Goal: Use online tool/utility: Use online tool/utility

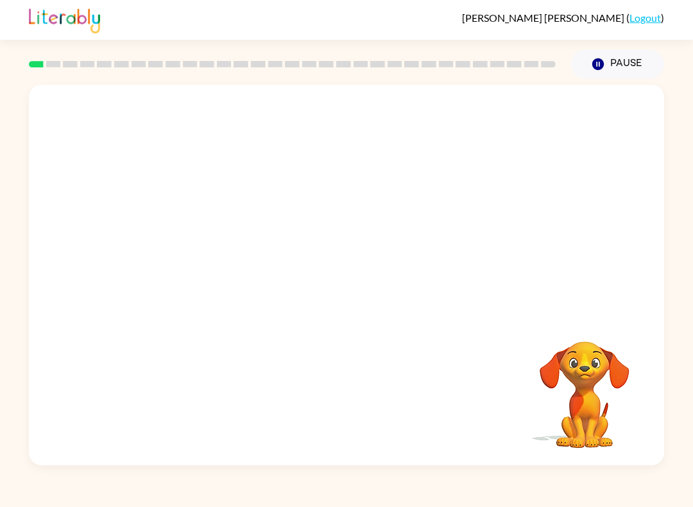
click at [609, 308] on div at bounding box center [346, 200] width 635 height 230
click at [579, 362] on video "Your browser must support playing .mp4 files to use Literably. Please try using…" at bounding box center [584, 385] width 128 height 128
click at [573, 367] on video "Your browser must support playing .mp4 files to use Literably. Please try using…" at bounding box center [584, 385] width 128 height 128
click at [574, 378] on video "Your browser must support playing .mp4 files to use Literably. Please try using…" at bounding box center [584, 385] width 128 height 128
click at [571, 382] on video "Your browser must support playing .mp4 files to use Literably. Please try using…" at bounding box center [584, 385] width 128 height 128
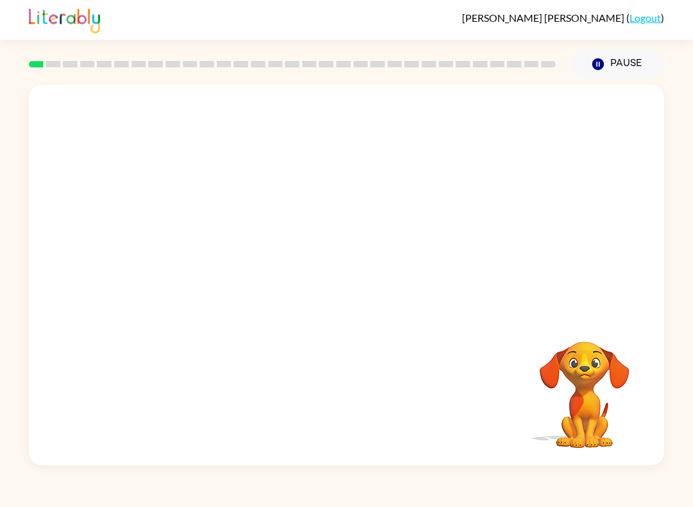
click at [573, 387] on video "Your browser must support playing .mp4 files to use Literably. Please try using…" at bounding box center [584, 385] width 128 height 128
click at [578, 389] on video "Your browser must support playing .mp4 files to use Literably. Please try using…" at bounding box center [584, 385] width 128 height 128
click at [577, 388] on video "Your browser must support playing .mp4 files to use Literably. Please try using…" at bounding box center [584, 385] width 128 height 128
click at [586, 358] on video "Your browser must support playing .mp4 files to use Literably. Please try using…" at bounding box center [584, 385] width 128 height 128
click at [584, 362] on video "Your browser must support playing .mp4 files to use Literably. Please try using…" at bounding box center [584, 385] width 128 height 128
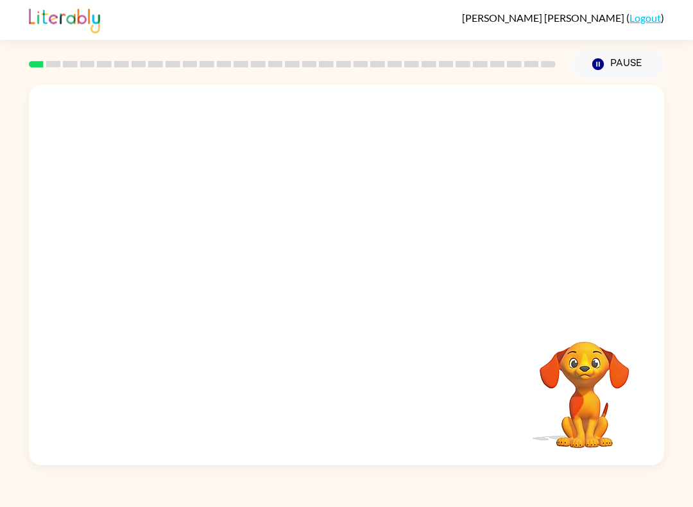
click at [583, 363] on video "Your browser must support playing .mp4 files to use Literably. Please try using…" at bounding box center [584, 385] width 128 height 128
click at [579, 365] on video "Your browser must support playing .mp4 files to use Literably. Please try using…" at bounding box center [584, 385] width 128 height 128
click at [584, 360] on video "Your browser must support playing .mp4 files to use Literably. Please try using…" at bounding box center [584, 385] width 128 height 128
click at [198, 258] on video "Your browser must support playing .mp4 files to use Literably. Please try using…" at bounding box center [346, 200] width 635 height 230
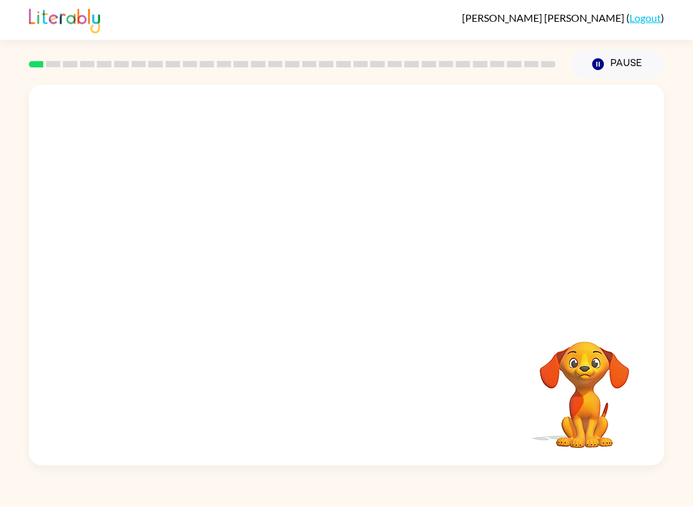
click at [196, 242] on video "Your browser must support playing .mp4 files to use Literably. Please try using…" at bounding box center [346, 200] width 635 height 230
click at [193, 261] on video "Your browser must support playing .mp4 files to use Literably. Please try using…" at bounding box center [346, 200] width 635 height 230
click at [193, 260] on video "Your browser must support playing .mp4 files to use Literably. Please try using…" at bounding box center [346, 200] width 635 height 230
click at [178, 242] on video "Your browser must support playing .mp4 files to use Literably. Please try using…" at bounding box center [346, 200] width 635 height 230
click at [338, 278] on icon "button" at bounding box center [346, 281] width 22 height 22
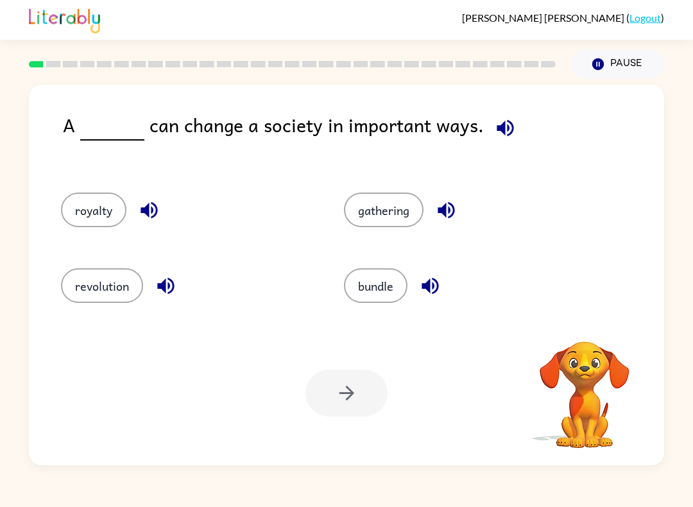
click at [97, 275] on button "revolution" at bounding box center [102, 285] width 82 height 35
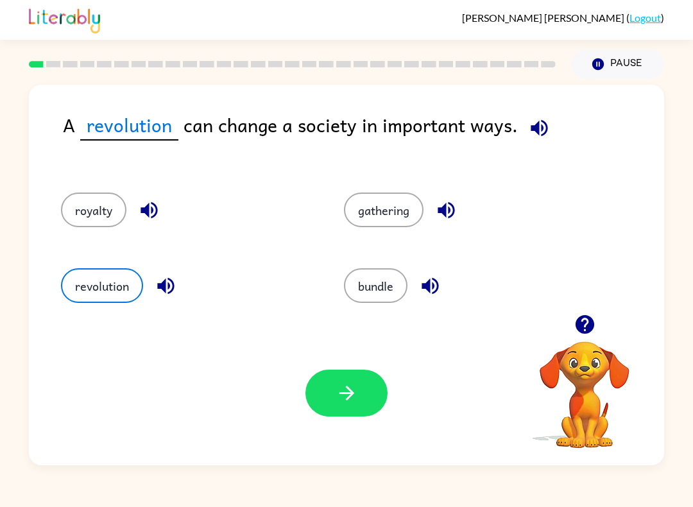
click at [333, 392] on button "button" at bounding box center [346, 392] width 82 height 47
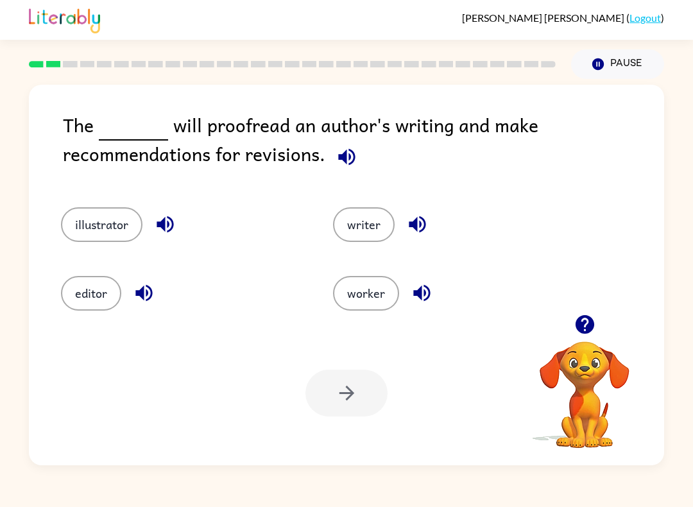
click at [86, 281] on button "editor" at bounding box center [91, 293] width 60 height 35
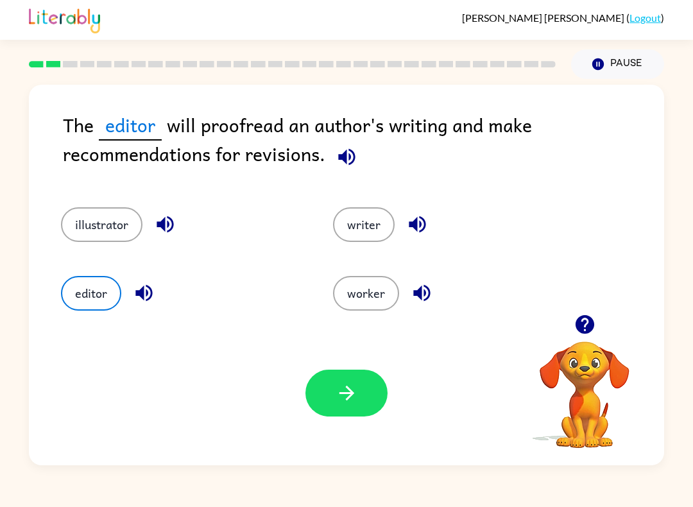
click at [353, 385] on icon "button" at bounding box center [346, 393] width 22 height 22
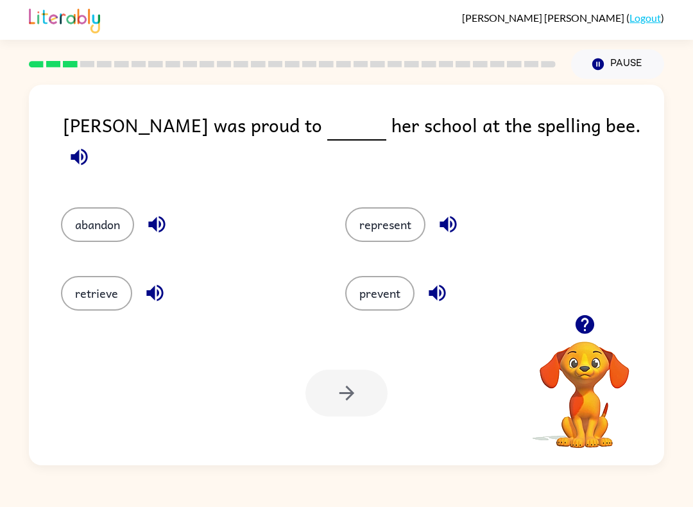
click at [367, 207] on button "represent" at bounding box center [385, 224] width 80 height 35
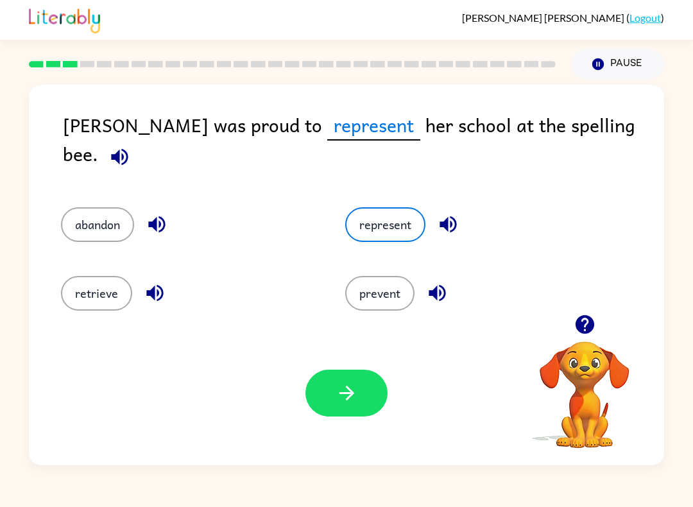
click at [354, 382] on icon "button" at bounding box center [346, 393] width 22 height 22
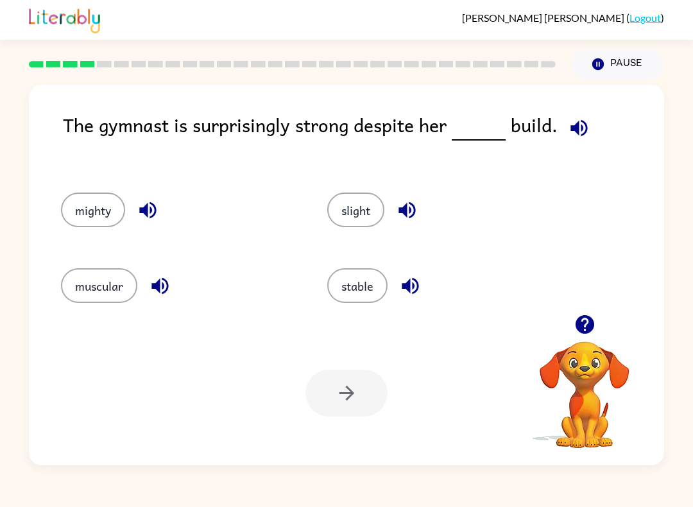
click at [588, 128] on button "button" at bounding box center [578, 128] width 33 height 33
click at [581, 135] on icon "button" at bounding box center [578, 128] width 22 height 22
click at [149, 206] on icon "button" at bounding box center [148, 210] width 22 height 22
click at [584, 129] on icon "button" at bounding box center [578, 128] width 22 height 22
click at [153, 214] on icon "button" at bounding box center [148, 210] width 22 height 22
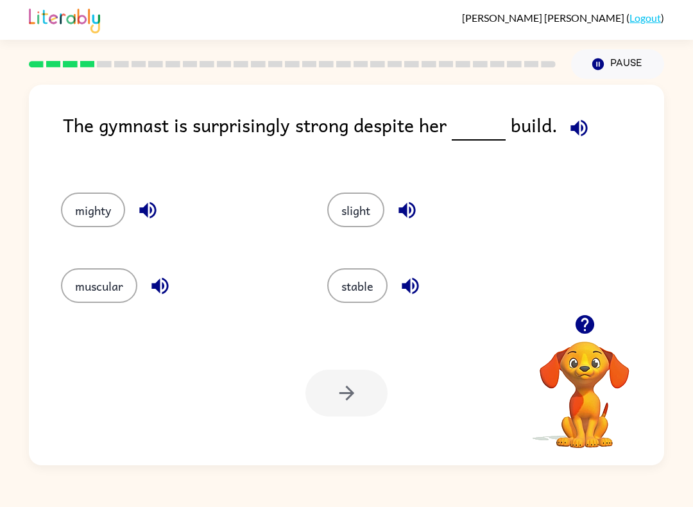
click at [575, 133] on icon "button" at bounding box center [578, 127] width 17 height 17
click at [110, 286] on button "muscular" at bounding box center [99, 285] width 76 height 35
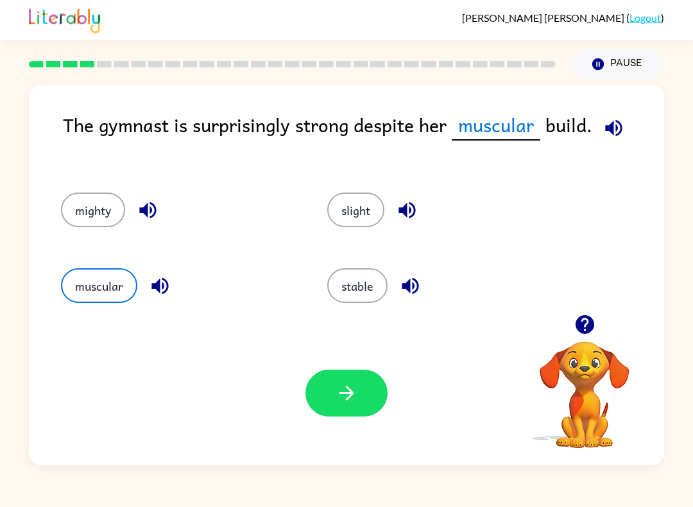
click at [353, 391] on icon "button" at bounding box center [346, 393] width 22 height 22
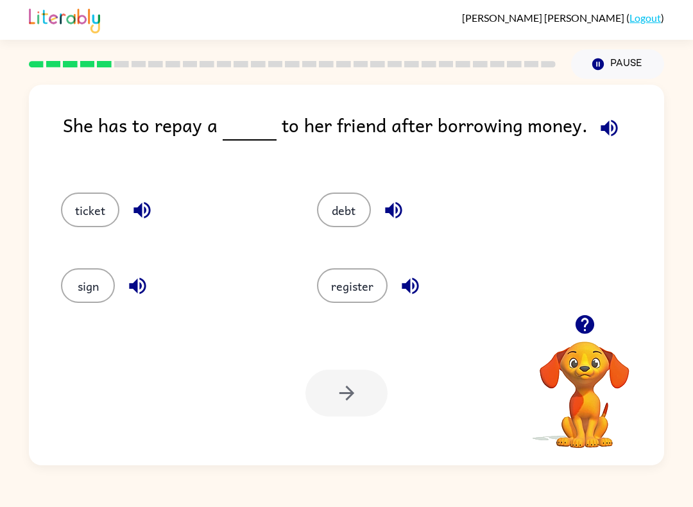
click at [339, 209] on button "debt" at bounding box center [344, 209] width 54 height 35
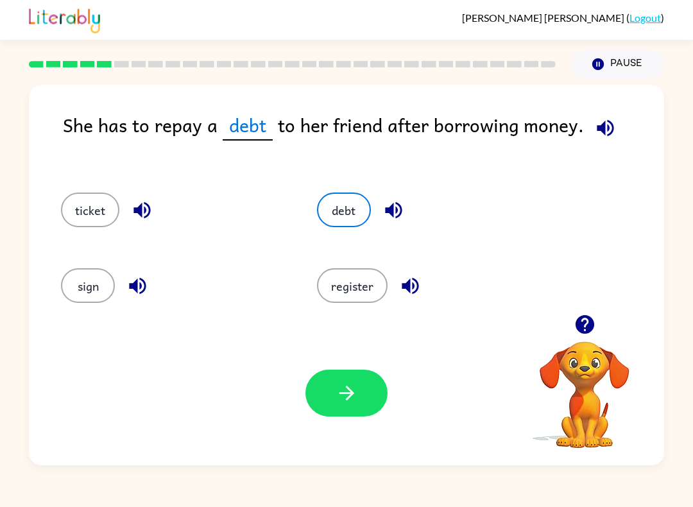
click at [338, 385] on icon "button" at bounding box center [346, 393] width 22 height 22
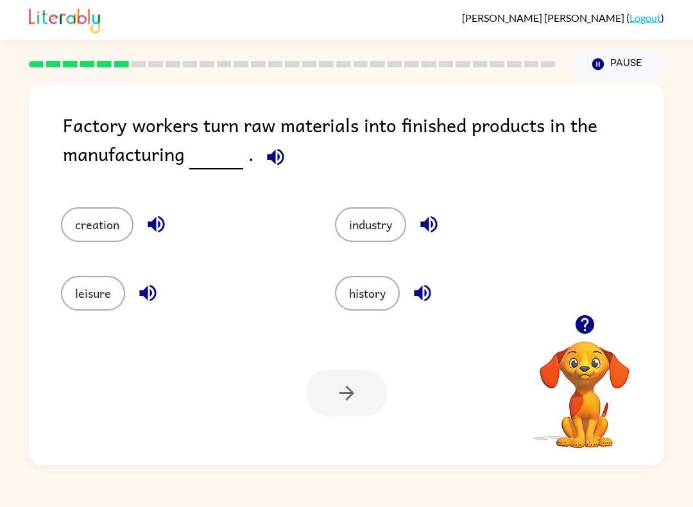
click at [359, 230] on button "industry" at bounding box center [370, 224] width 71 height 35
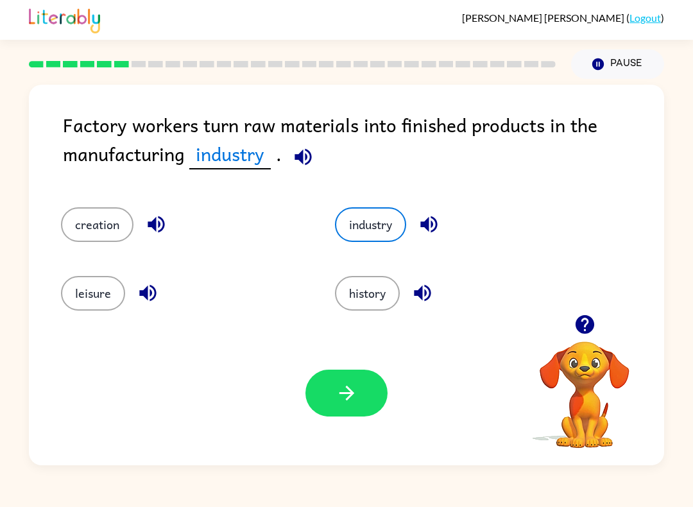
click at [350, 395] on icon "button" at bounding box center [346, 392] width 15 height 15
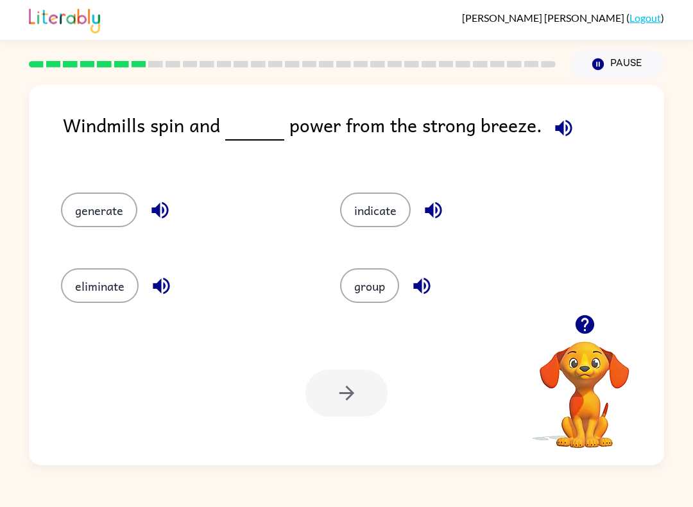
click at [96, 215] on button "generate" at bounding box center [99, 209] width 76 height 35
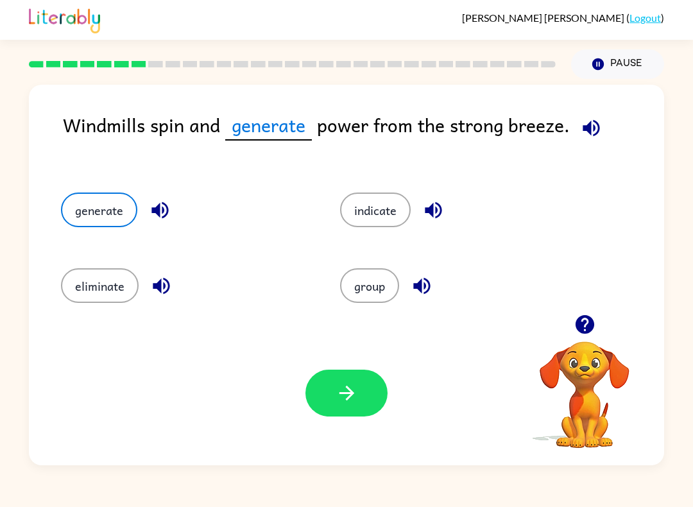
click at [352, 382] on button "button" at bounding box center [346, 392] width 82 height 47
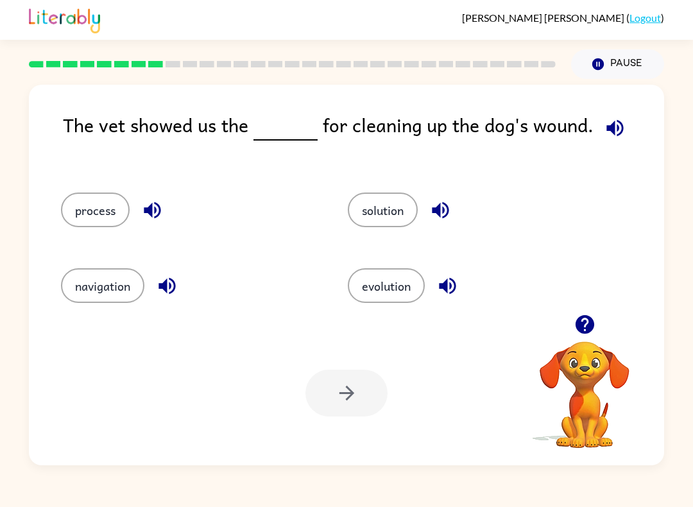
click at [80, 203] on button "process" at bounding box center [95, 209] width 69 height 35
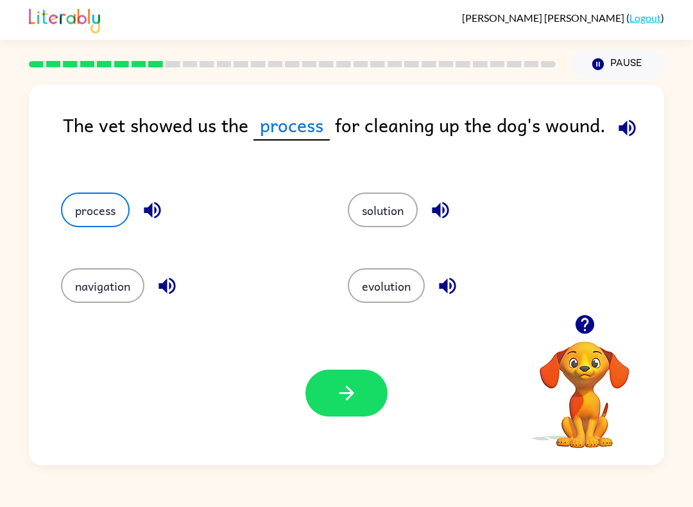
click at [340, 402] on icon "button" at bounding box center [346, 393] width 22 height 22
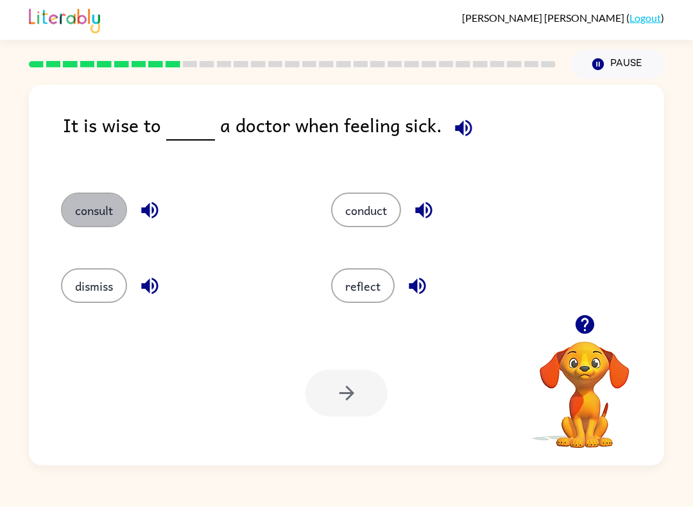
click at [73, 212] on button "consult" at bounding box center [94, 209] width 66 height 35
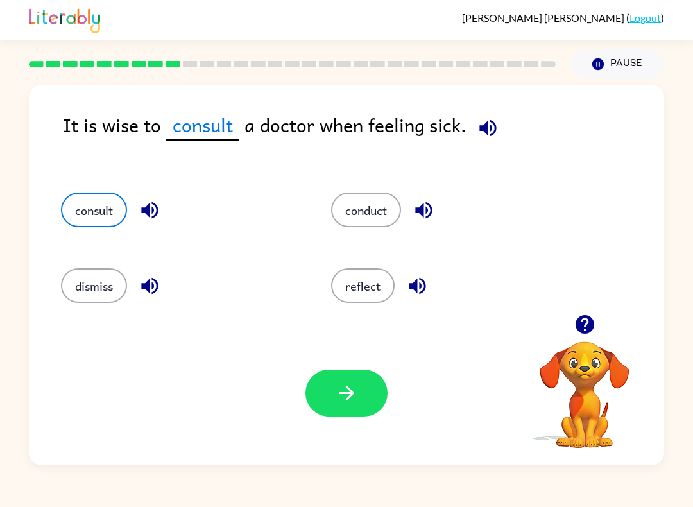
click at [356, 394] on icon "button" at bounding box center [346, 393] width 22 height 22
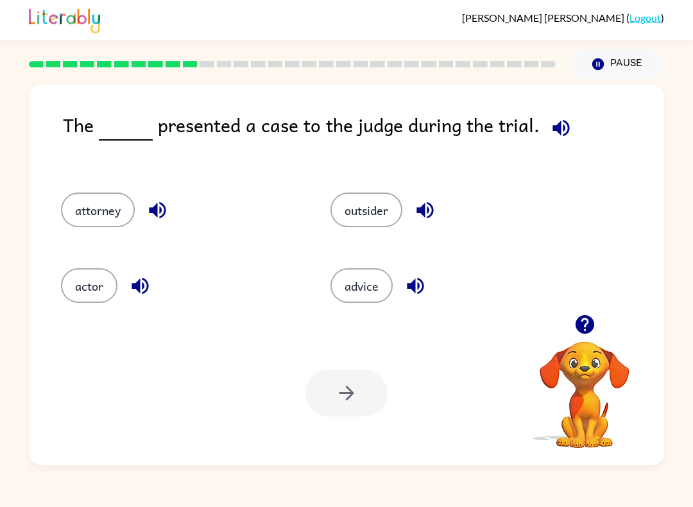
click at [96, 221] on button "attorney" at bounding box center [98, 209] width 74 height 35
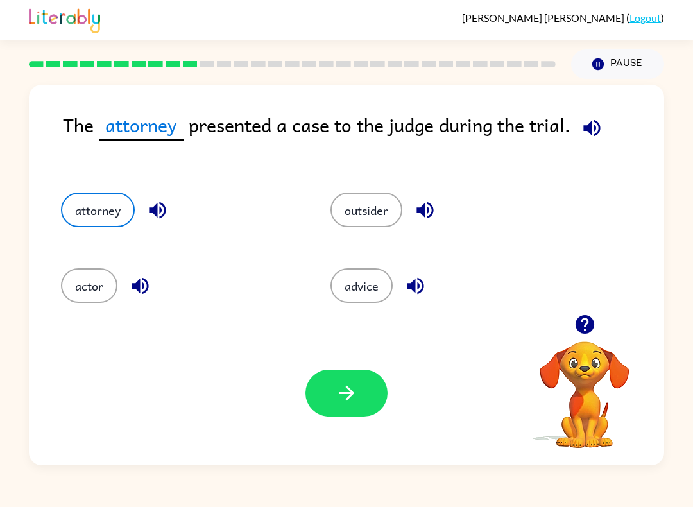
click at [360, 399] on button "button" at bounding box center [346, 392] width 82 height 47
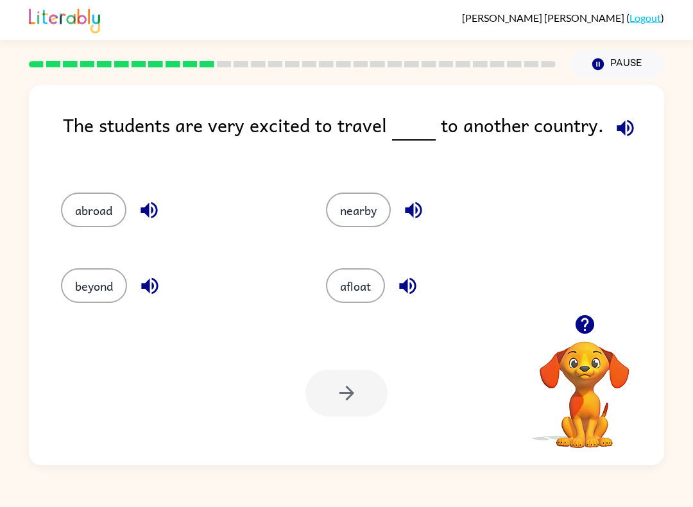
click at [357, 288] on button "afloat" at bounding box center [355, 285] width 59 height 35
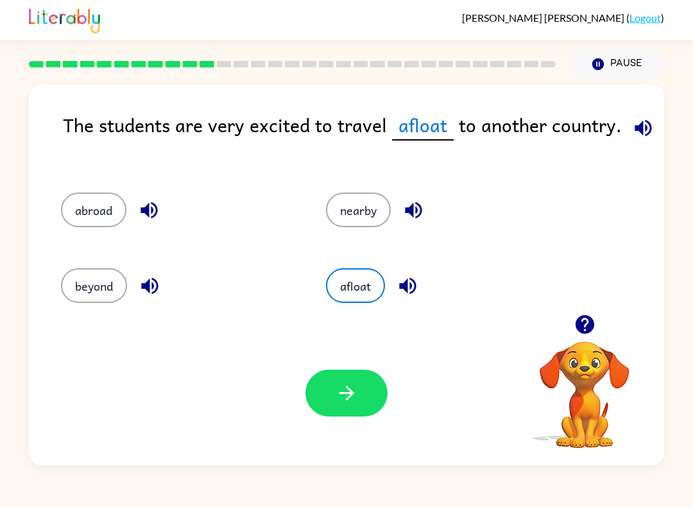
click at [344, 390] on icon "button" at bounding box center [346, 393] width 22 height 22
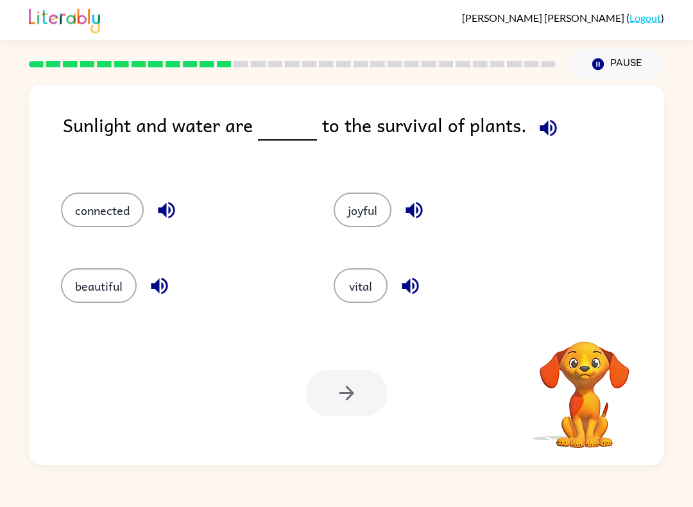
click at [368, 280] on button "vital" at bounding box center [360, 285] width 54 height 35
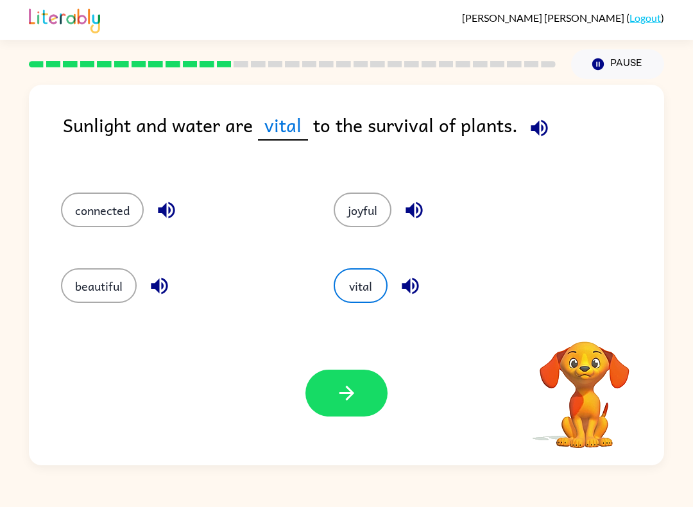
click at [347, 394] on icon "button" at bounding box center [346, 392] width 15 height 15
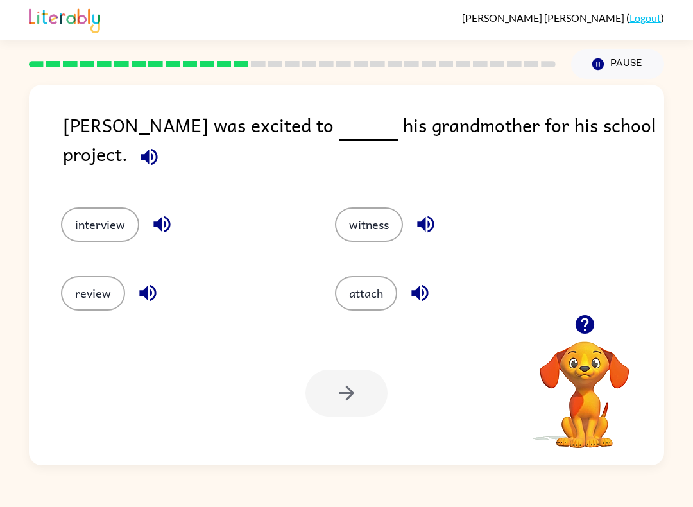
click at [81, 207] on button "interview" at bounding box center [100, 224] width 78 height 35
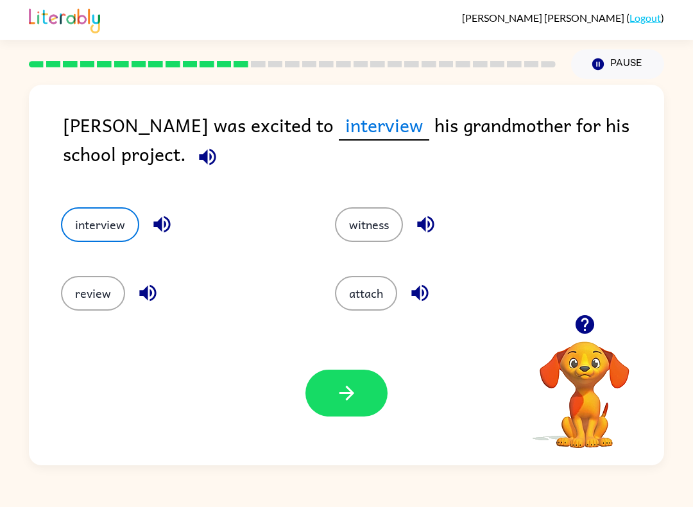
click at [346, 405] on button "button" at bounding box center [346, 392] width 82 height 47
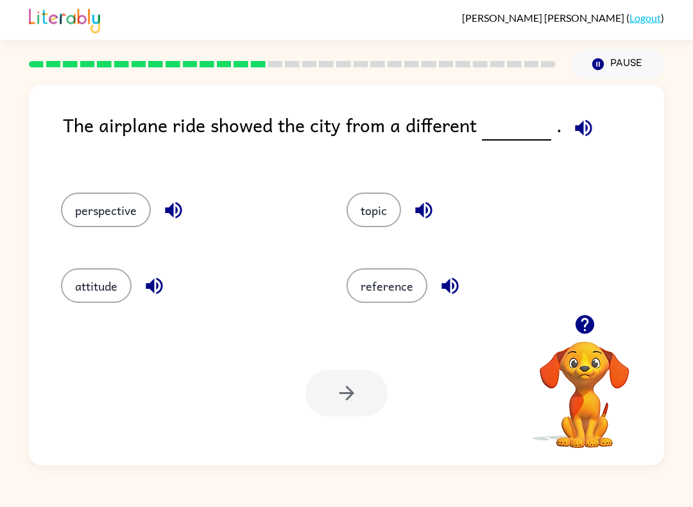
click at [87, 208] on button "perspective" at bounding box center [106, 209] width 90 height 35
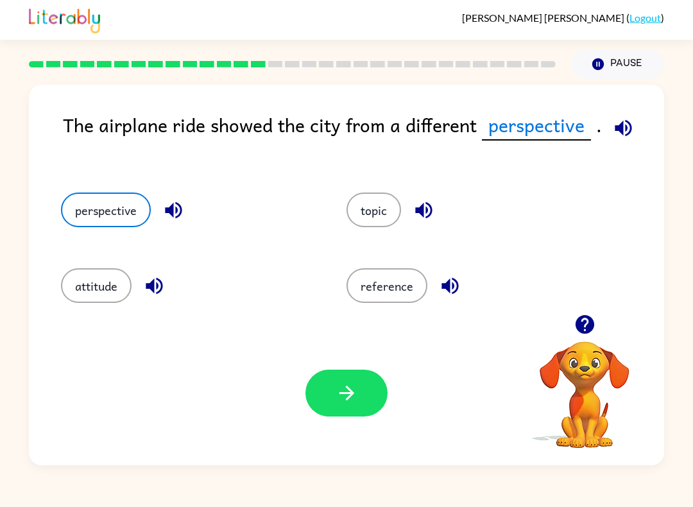
click at [352, 392] on icon "button" at bounding box center [346, 392] width 15 height 15
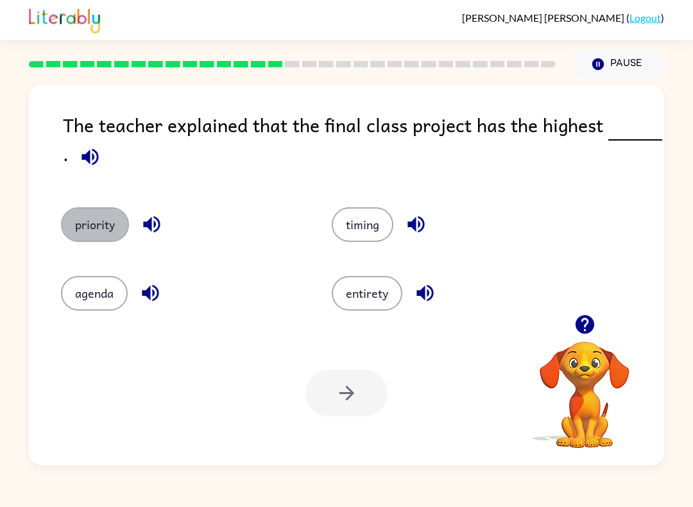
click at [79, 215] on button "priority" at bounding box center [95, 224] width 68 height 35
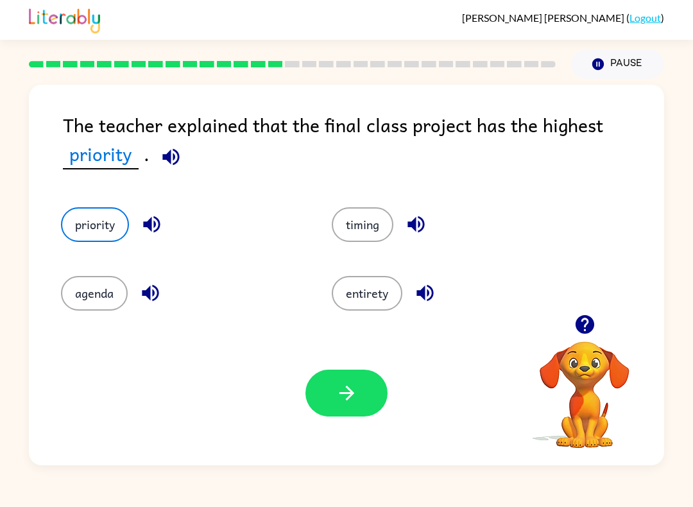
click at [344, 394] on icon "button" at bounding box center [346, 393] width 22 height 22
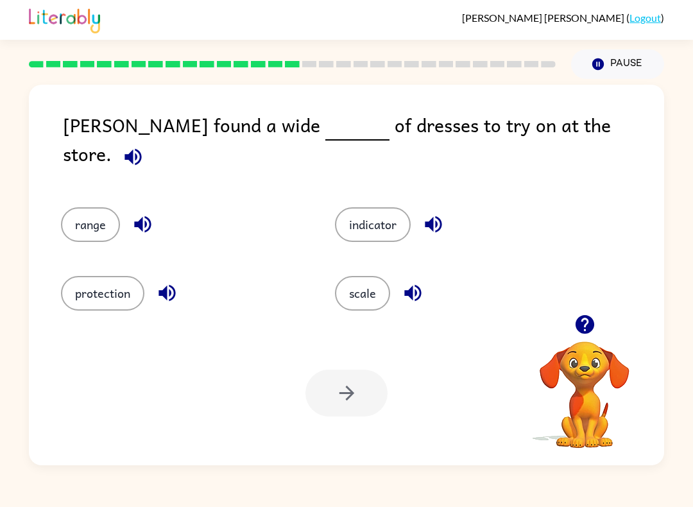
click at [80, 216] on button "range" at bounding box center [90, 224] width 59 height 35
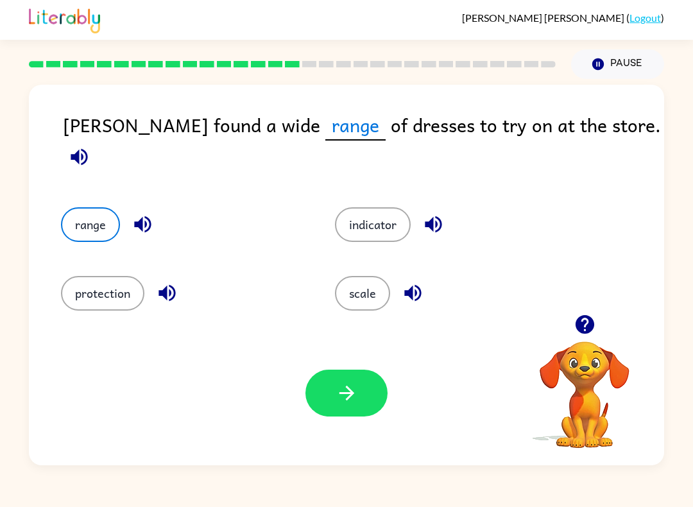
click at [358, 396] on button "button" at bounding box center [346, 392] width 82 height 47
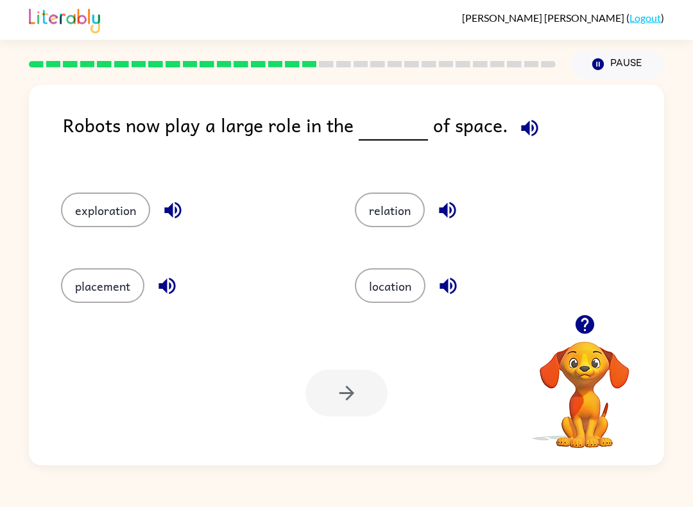
click at [93, 212] on button "exploration" at bounding box center [105, 209] width 89 height 35
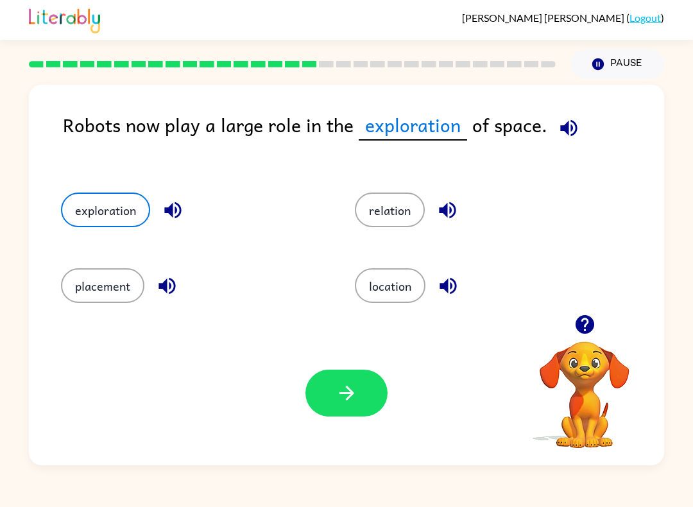
click at [364, 395] on button "button" at bounding box center [346, 392] width 82 height 47
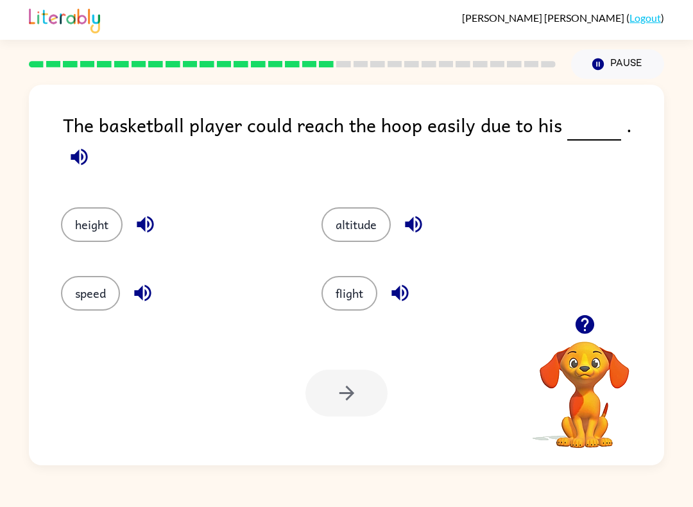
click at [87, 207] on button "height" at bounding box center [92, 224] width 62 height 35
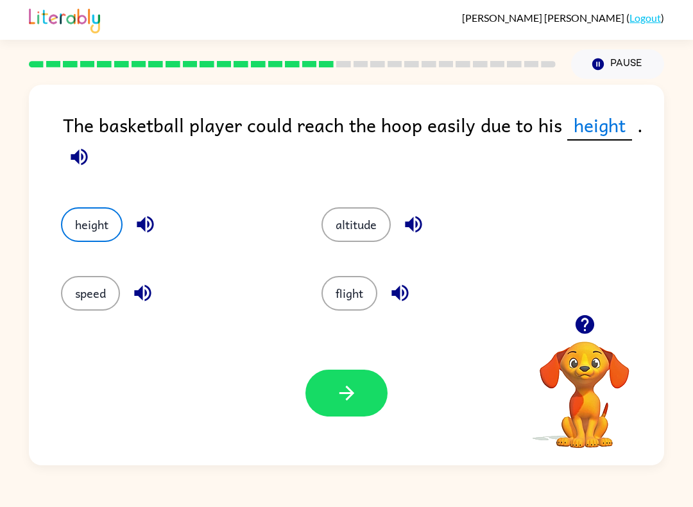
click at [357, 401] on icon "button" at bounding box center [346, 393] width 22 height 22
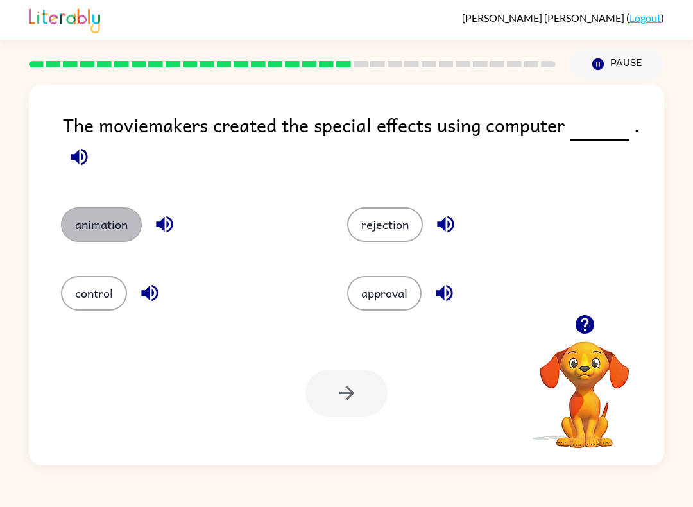
click at [86, 213] on button "animation" at bounding box center [101, 224] width 81 height 35
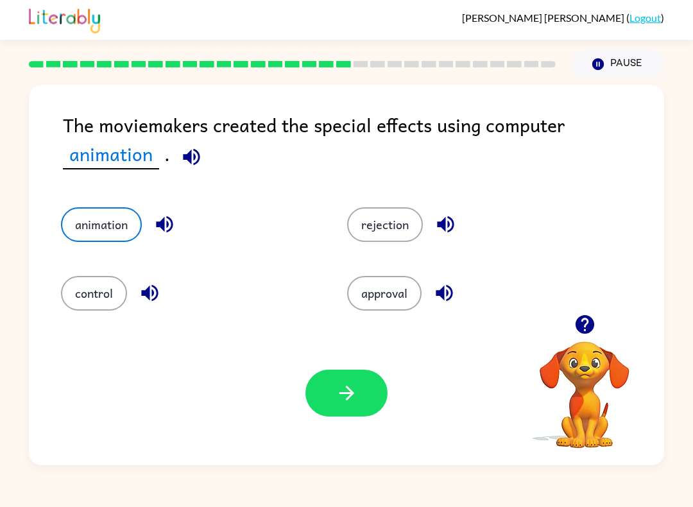
click at [355, 401] on icon "button" at bounding box center [346, 393] width 22 height 22
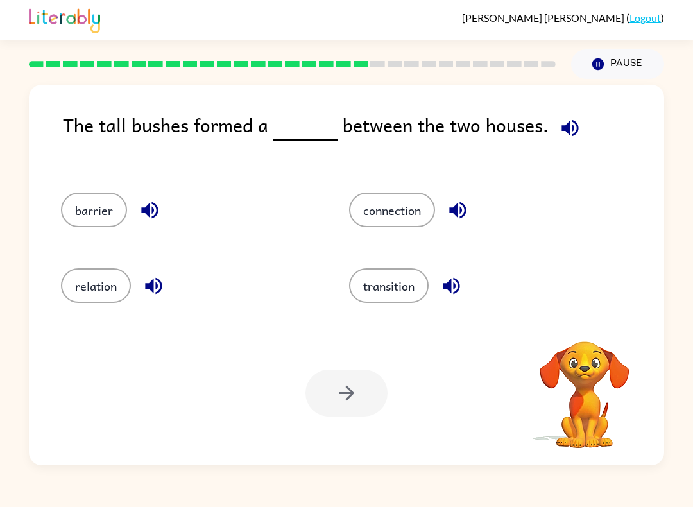
click at [106, 214] on button "barrier" at bounding box center [94, 209] width 66 height 35
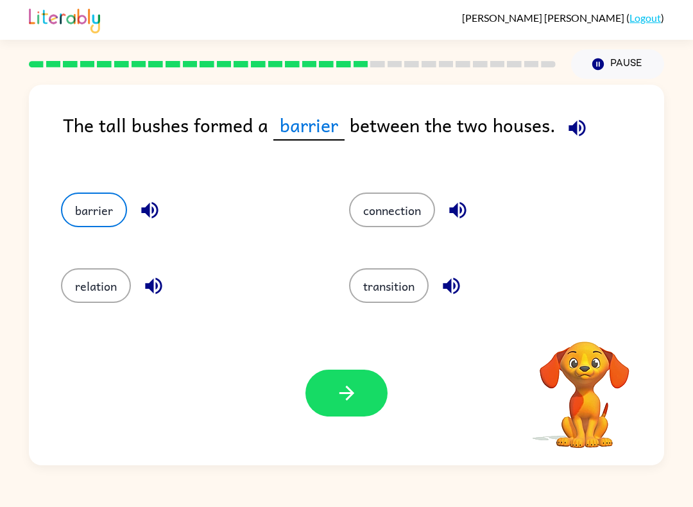
click at [357, 394] on icon "button" at bounding box center [346, 393] width 22 height 22
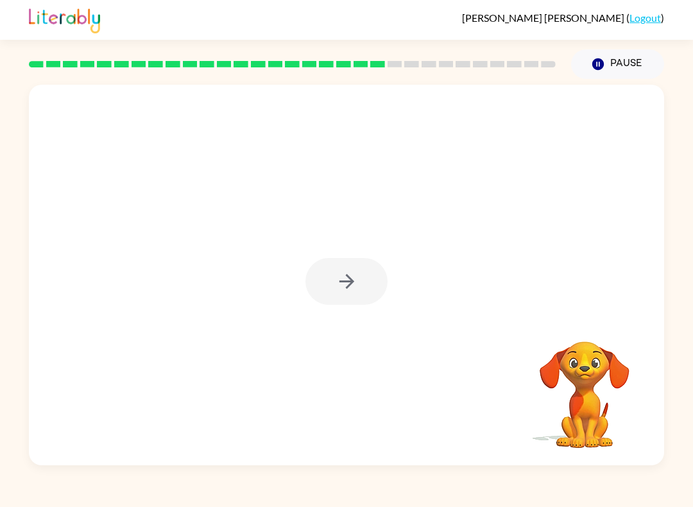
click at [319, 296] on div at bounding box center [346, 281] width 82 height 47
click at [339, 273] on div at bounding box center [346, 281] width 82 height 47
click at [347, 292] on div at bounding box center [346, 281] width 82 height 47
click at [347, 291] on div at bounding box center [346, 281] width 82 height 47
click at [354, 278] on icon "button" at bounding box center [346, 281] width 22 height 22
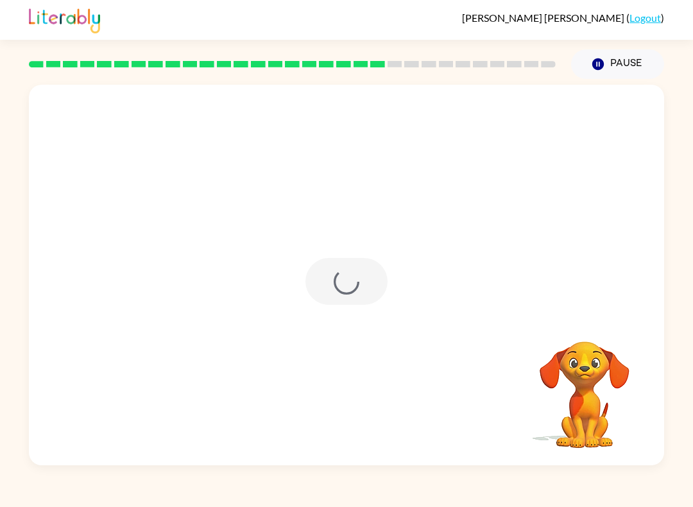
click at [354, 277] on div at bounding box center [346, 281] width 82 height 47
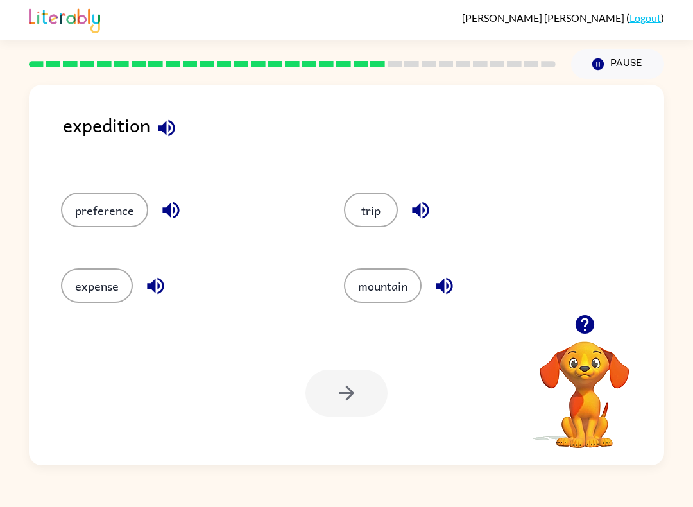
click at [394, 294] on button "mountain" at bounding box center [383, 285] width 78 height 35
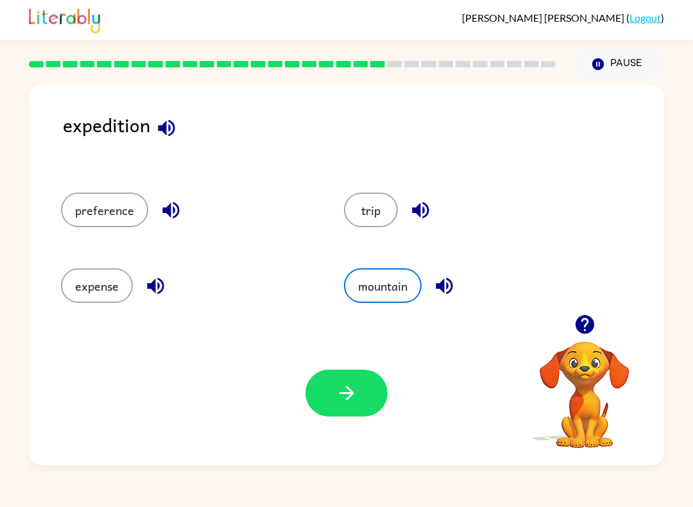
click at [378, 208] on button "trip" at bounding box center [371, 209] width 54 height 35
click at [340, 401] on icon "button" at bounding box center [346, 393] width 22 height 22
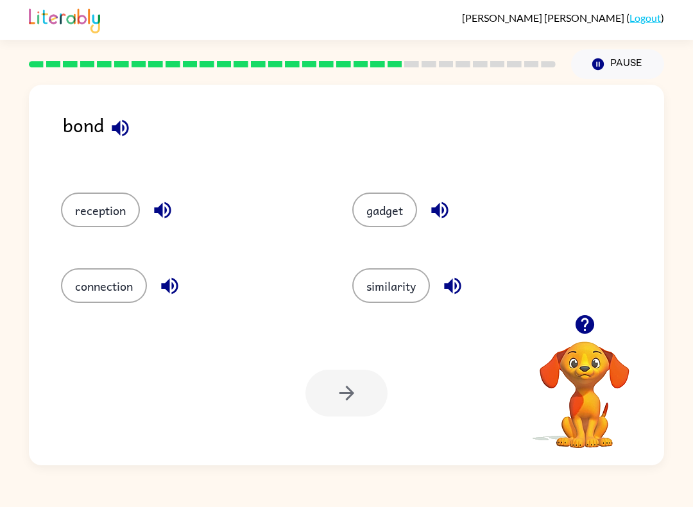
click at [108, 284] on button "connection" at bounding box center [104, 285] width 86 height 35
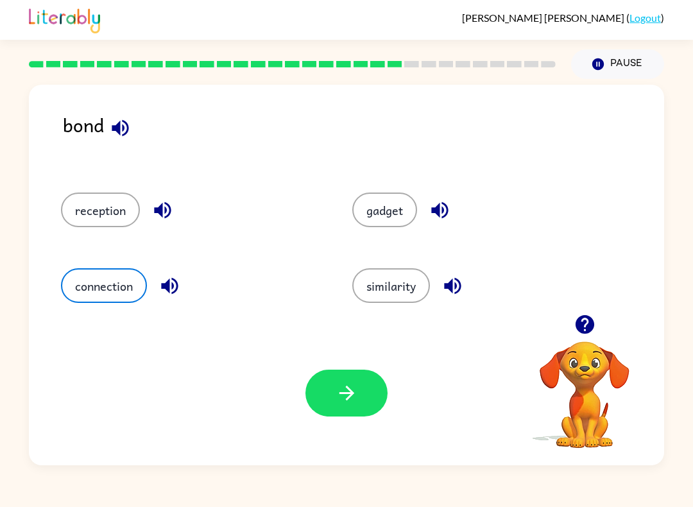
click at [97, 274] on button "connection" at bounding box center [104, 285] width 86 height 35
click at [340, 398] on icon "button" at bounding box center [346, 393] width 22 height 22
click at [112, 285] on button "connection" at bounding box center [104, 285] width 86 height 35
click at [352, 383] on div at bounding box center [346, 392] width 82 height 47
click at [104, 294] on button "connection" at bounding box center [104, 285] width 86 height 35
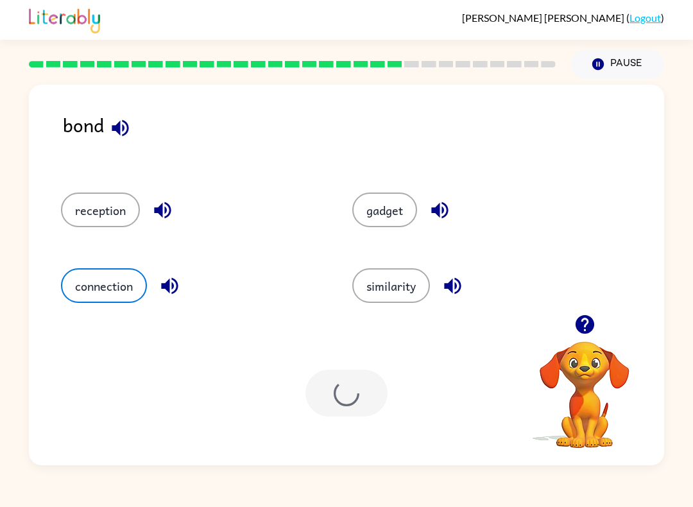
click at [351, 390] on div at bounding box center [346, 392] width 82 height 47
click at [342, 399] on div at bounding box center [346, 392] width 82 height 47
click at [569, 328] on button "button" at bounding box center [584, 324] width 33 height 33
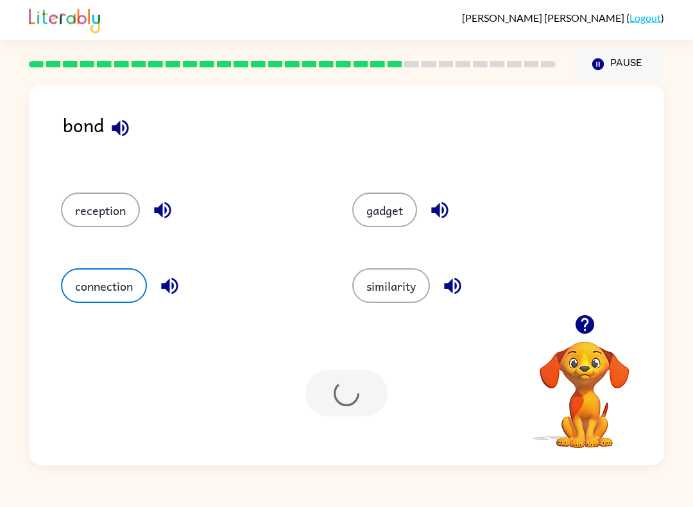
click at [578, 321] on icon "button" at bounding box center [584, 324] width 19 height 19
click at [578, 321] on div "bond reception gadget connection similarity Your browser must support playing .…" at bounding box center [346, 275] width 635 height 380
click at [590, 332] on video "Your browser must support playing .mp4 files to use Literably. Please try using…" at bounding box center [584, 385] width 128 height 128
click at [584, 323] on video "Your browser must support playing .mp4 files to use Literably. Please try using…" at bounding box center [584, 385] width 128 height 128
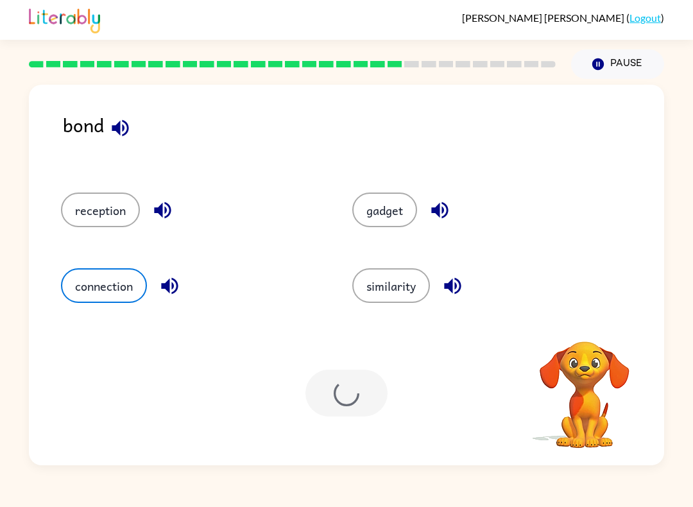
click at [585, 324] on video "Your browser must support playing .mp4 files to use Literably. Please try using…" at bounding box center [584, 385] width 128 height 128
click at [580, 325] on video "Your browser must support playing .mp4 files to use Literably. Please try using…" at bounding box center [584, 385] width 128 height 128
click at [582, 326] on video "Your browser must support playing .mp4 files to use Literably. Please try using…" at bounding box center [584, 385] width 128 height 128
click at [580, 326] on video "Your browser must support playing .mp4 files to use Literably. Please try using…" at bounding box center [584, 385] width 128 height 128
click at [582, 331] on video "Your browser must support playing .mp4 files to use Literably. Please try using…" at bounding box center [584, 385] width 128 height 128
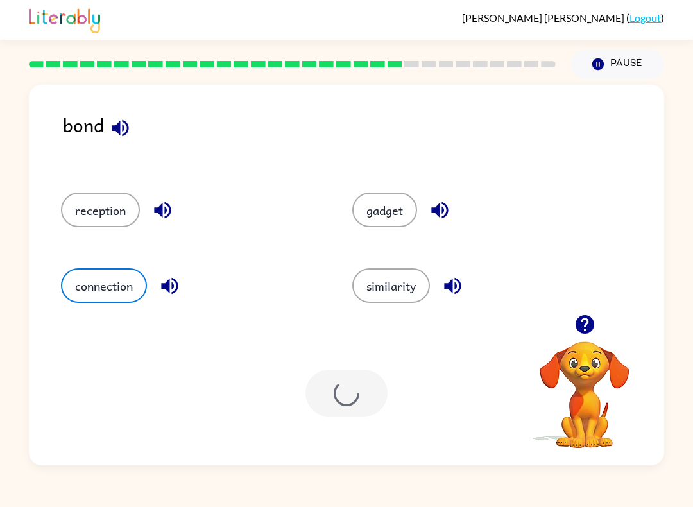
click at [582, 330] on icon "button" at bounding box center [584, 324] width 19 height 19
click at [582, 330] on video "Your browser must support playing .mp4 files to use Literably. Please try using…" at bounding box center [584, 385] width 128 height 128
click at [580, 327] on video "Your browser must support playing .mp4 files to use Literably. Please try using…" at bounding box center [584, 385] width 128 height 128
click at [580, 335] on video "Your browser must support playing .mp4 files to use Literably. Please try using…" at bounding box center [584, 385] width 128 height 128
click at [580, 335] on icon "button" at bounding box center [584, 324] width 22 height 22
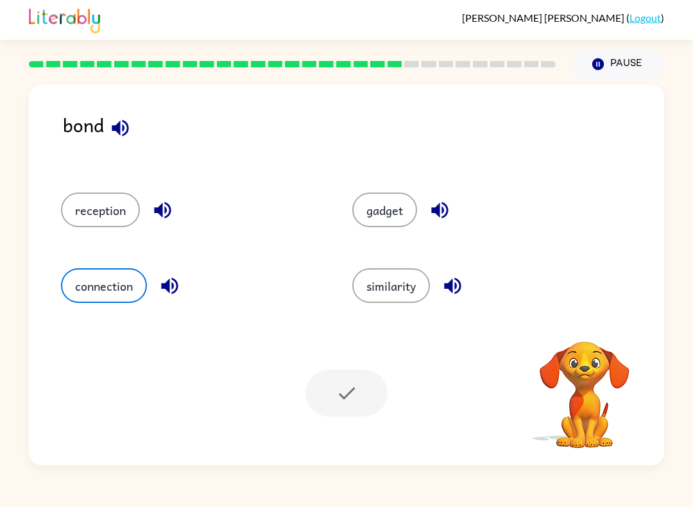
click at [581, 334] on video "Your browser must support playing .mp4 files to use Literably. Please try using…" at bounding box center [584, 385] width 128 height 128
click at [584, 328] on video "Your browser must support playing .mp4 files to use Literably. Please try using…" at bounding box center [584, 385] width 128 height 128
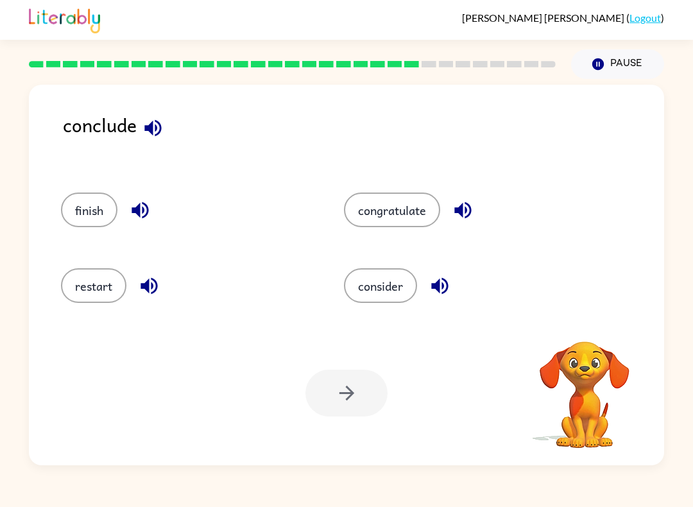
click at [580, 319] on div "consider" at bounding box center [460, 282] width 283 height 76
click at [579, 319] on icon "button" at bounding box center [584, 324] width 19 height 19
click at [71, 196] on button "finish" at bounding box center [89, 209] width 56 height 35
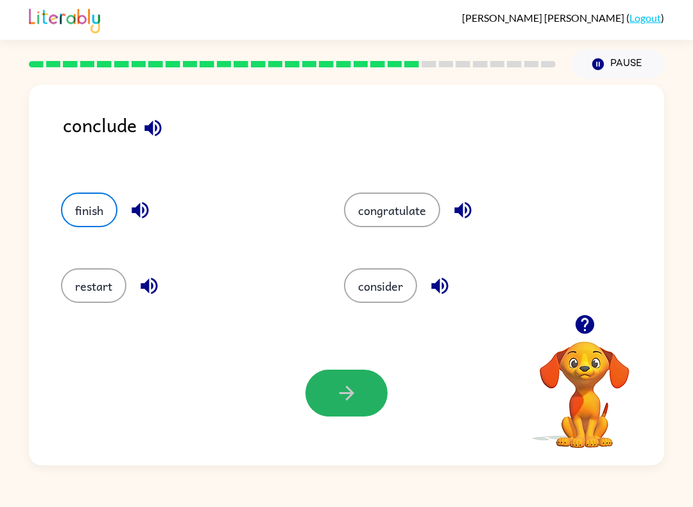
click at [361, 396] on button "button" at bounding box center [346, 392] width 82 height 47
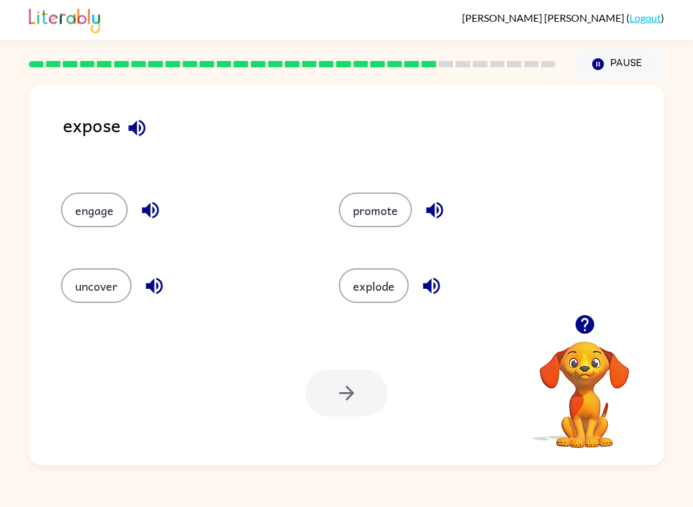
click at [364, 389] on div at bounding box center [346, 392] width 82 height 47
click at [98, 272] on button "uncover" at bounding box center [96, 285] width 71 height 35
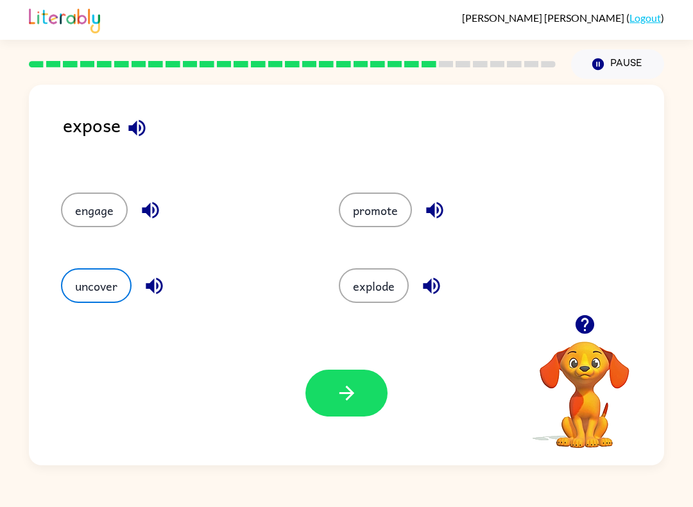
click at [350, 389] on icon "button" at bounding box center [346, 393] width 22 height 22
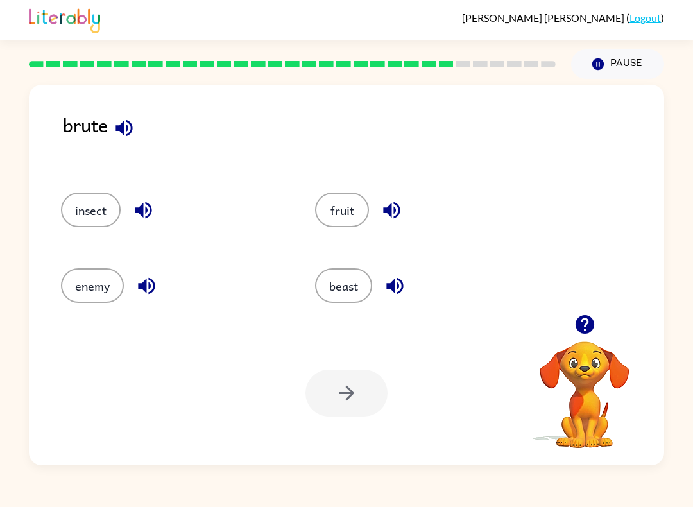
click at [346, 280] on button "beast" at bounding box center [343, 285] width 57 height 35
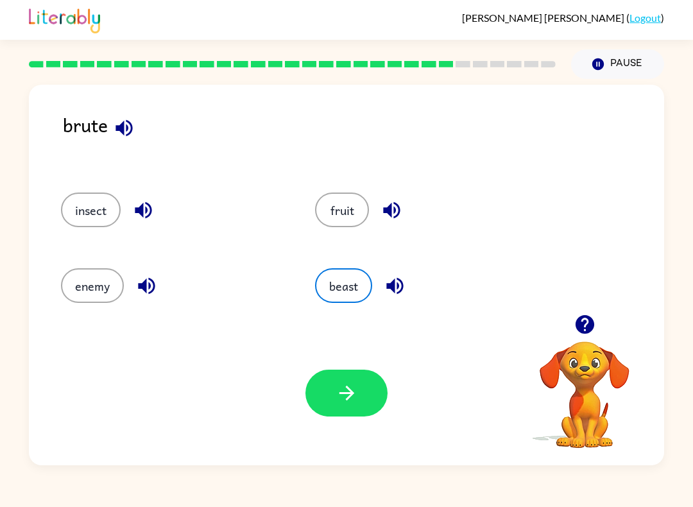
click at [624, 325] on div at bounding box center [584, 324] width 128 height 33
click at [353, 367] on div "Your browser must support playing .mp4 files to use Literably. Please try using…" at bounding box center [346, 393] width 635 height 144
click at [370, 387] on button "button" at bounding box center [346, 392] width 82 height 47
click at [370, 386] on div at bounding box center [346, 392] width 82 height 47
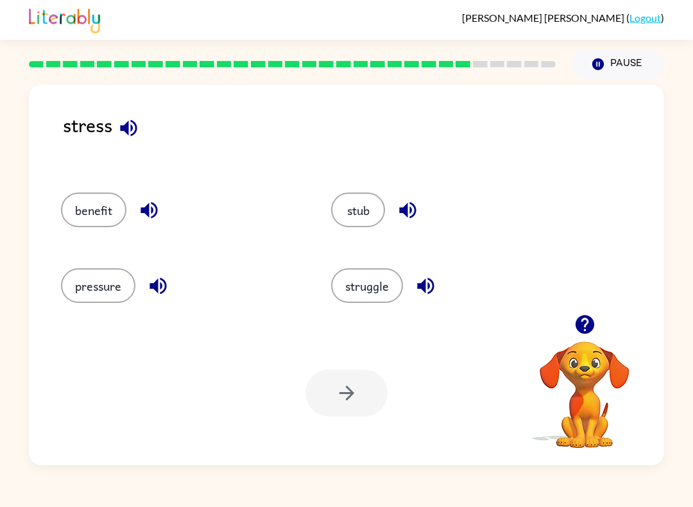
click at [72, 288] on button "pressure" at bounding box center [98, 285] width 74 height 35
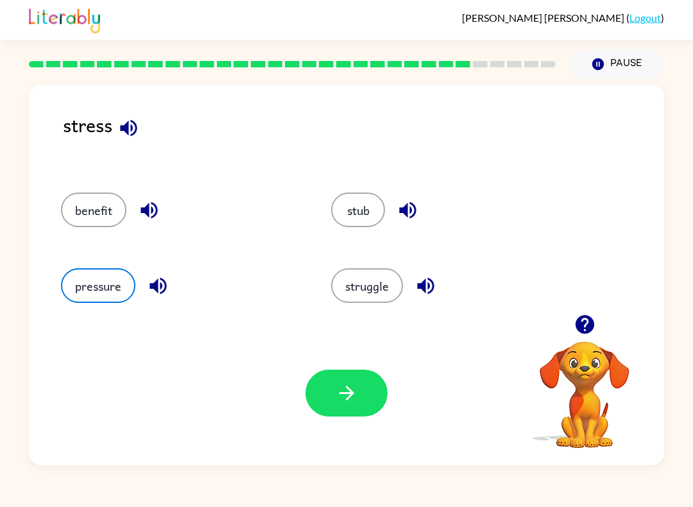
click at [360, 394] on button "button" at bounding box center [346, 392] width 82 height 47
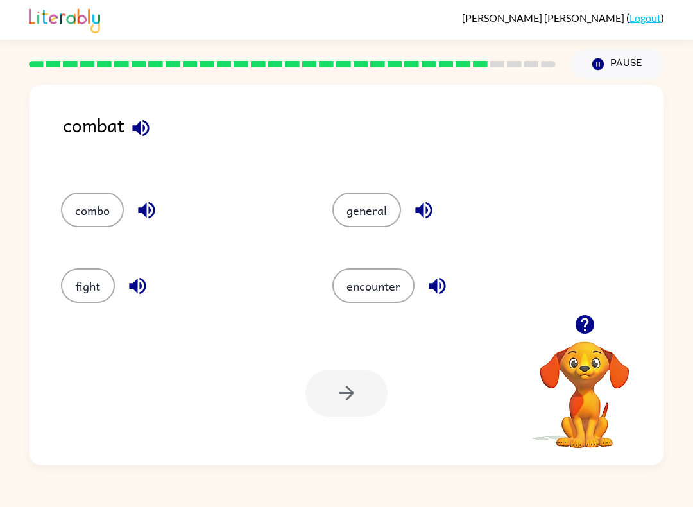
click at [340, 398] on div at bounding box center [346, 392] width 82 height 47
click at [86, 278] on button "fight" at bounding box center [88, 285] width 54 height 35
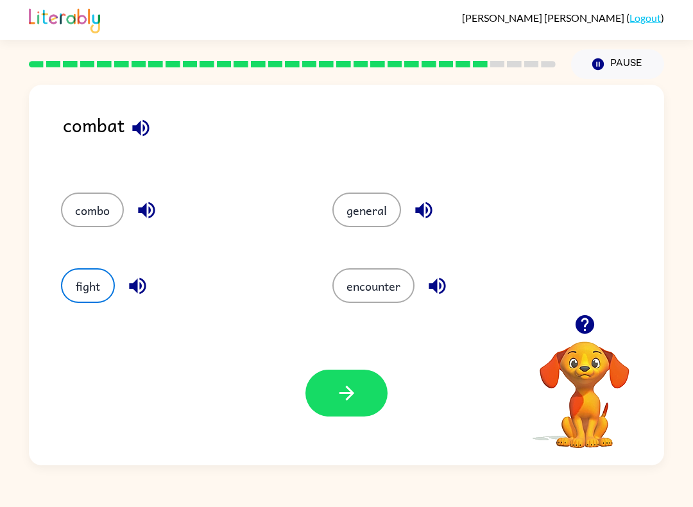
click at [341, 408] on button "button" at bounding box center [346, 392] width 82 height 47
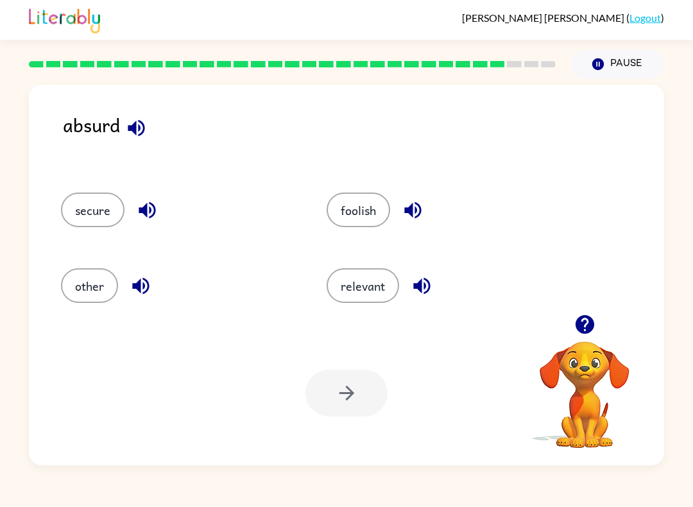
click at [373, 215] on button "foolish" at bounding box center [357, 209] width 63 height 35
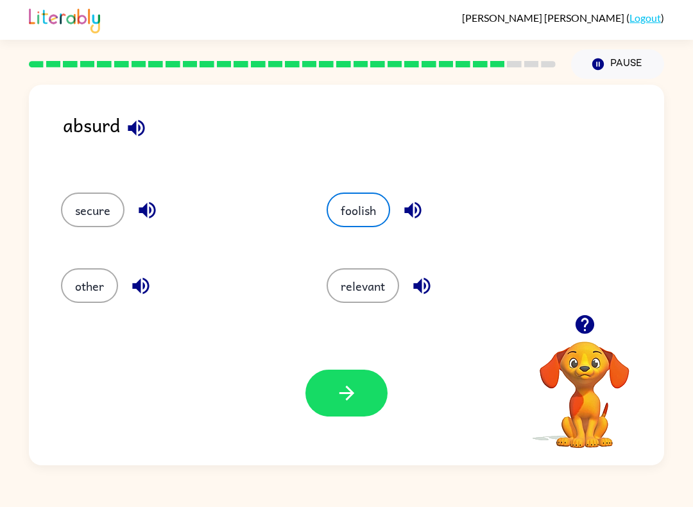
click at [352, 390] on icon "button" at bounding box center [346, 393] width 22 height 22
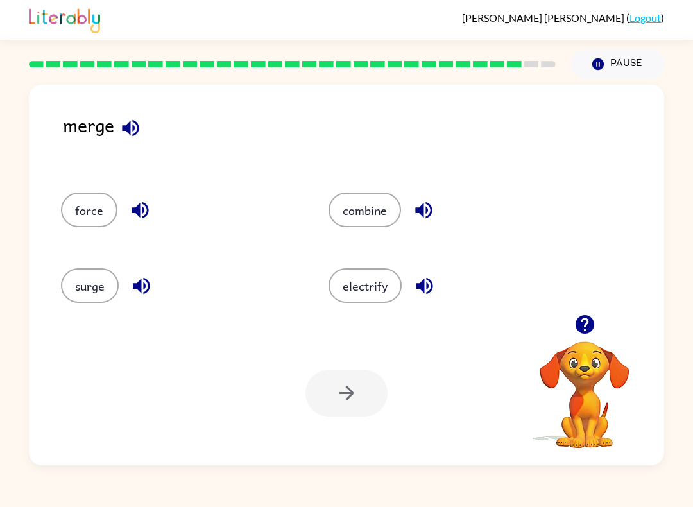
click at [354, 227] on button "combine" at bounding box center [364, 209] width 72 height 35
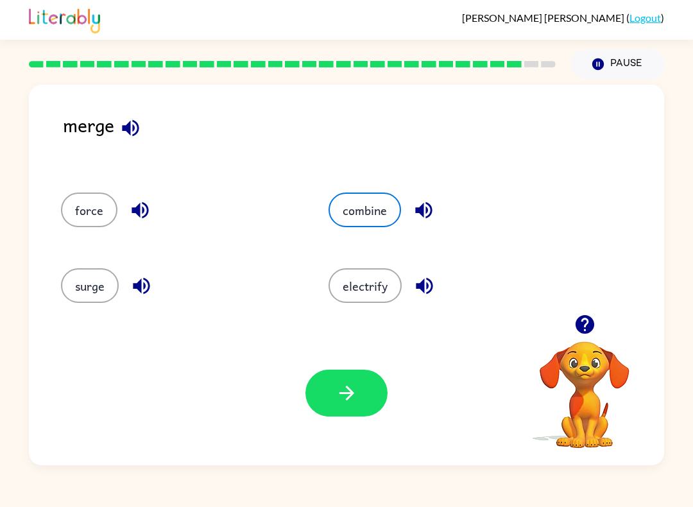
click at [361, 401] on button "button" at bounding box center [346, 392] width 82 height 47
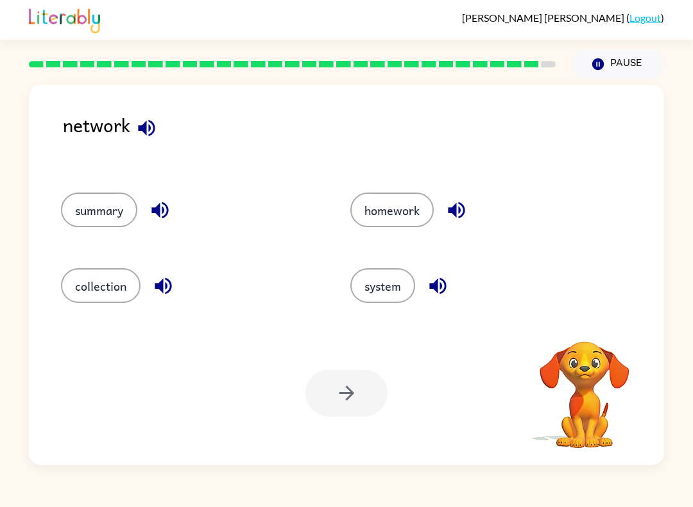
click at [378, 297] on button "system" at bounding box center [382, 285] width 65 height 35
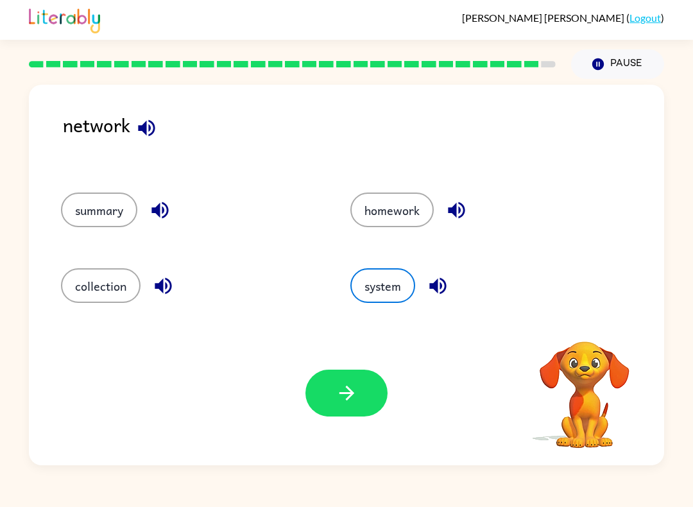
click at [355, 391] on icon "button" at bounding box center [346, 393] width 22 height 22
